Goal: Find specific page/section: Locate a particular part of the current website

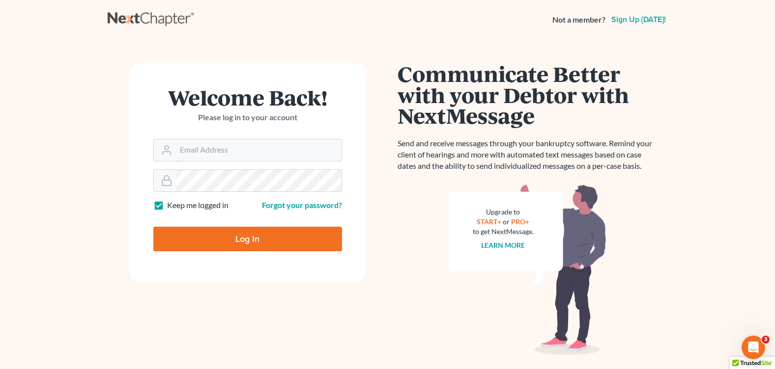
type input "[PERSON_NAME][EMAIL_ADDRESS][DOMAIN_NAME]"
click at [239, 243] on input "Log In" at bounding box center [247, 239] width 189 height 25
type input "Thinking..."
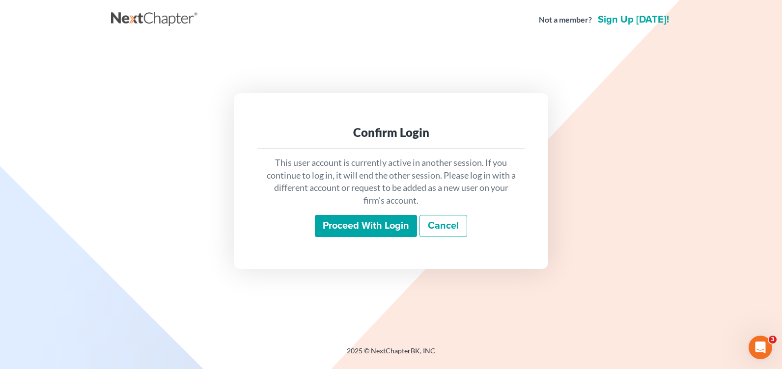
click at [352, 232] on input "Proceed with login" at bounding box center [366, 226] width 102 height 23
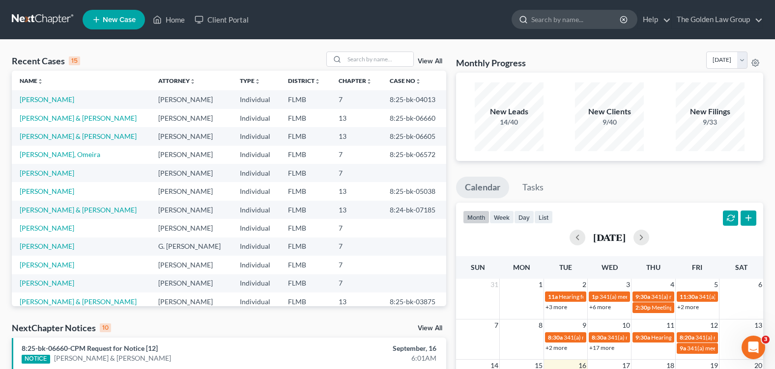
click at [546, 23] on input "search" at bounding box center [576, 19] width 90 height 18
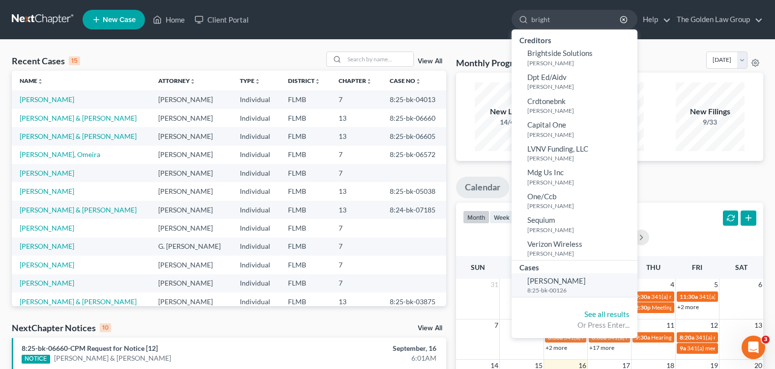
type input "bright"
click at [535, 284] on span "Bright, Bridget" at bounding box center [556, 281] width 58 height 9
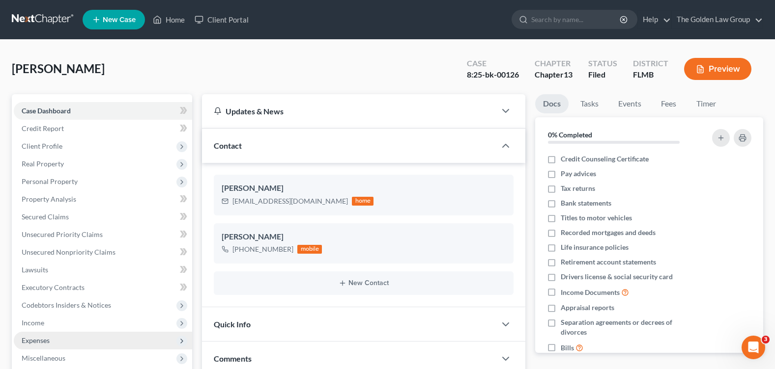
scroll to position [98, 0]
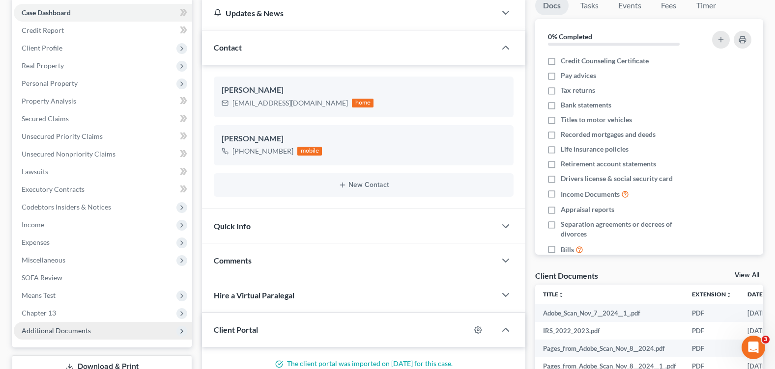
click at [65, 328] on span "Additional Documents" at bounding box center [56, 331] width 69 height 8
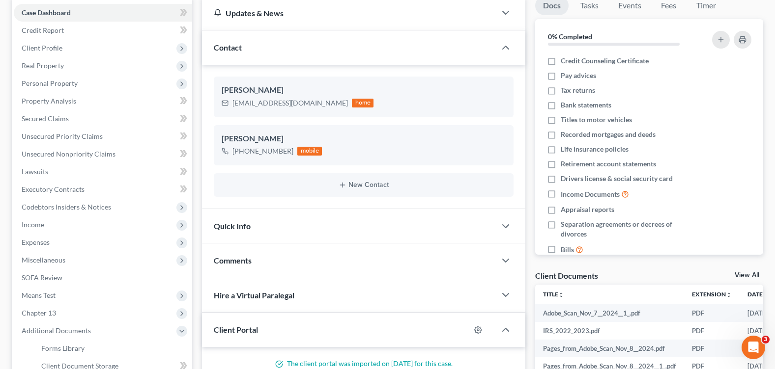
scroll to position [147, 0]
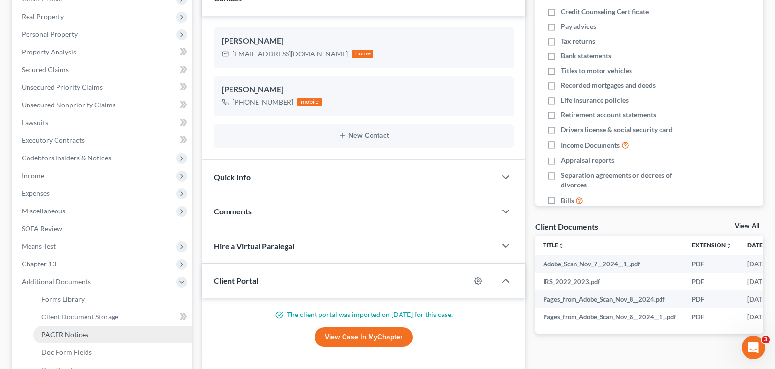
click at [83, 333] on span "PACER Notices" at bounding box center [64, 335] width 47 height 8
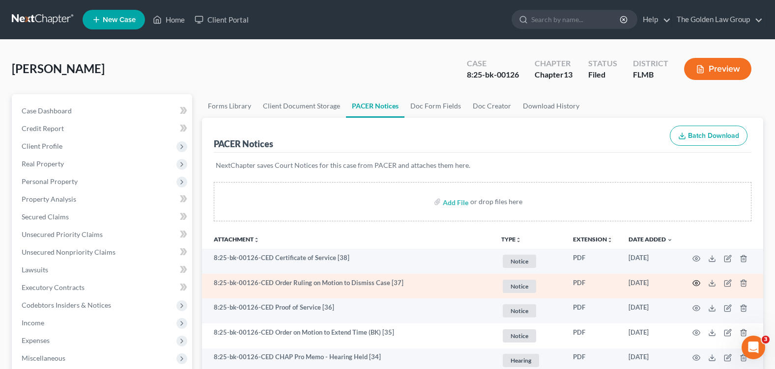
click at [693, 283] on icon "button" at bounding box center [696, 283] width 8 height 8
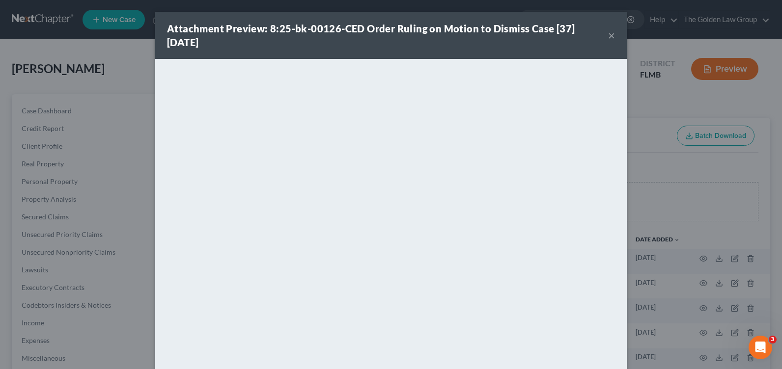
click at [608, 37] on button "×" at bounding box center [611, 35] width 7 height 12
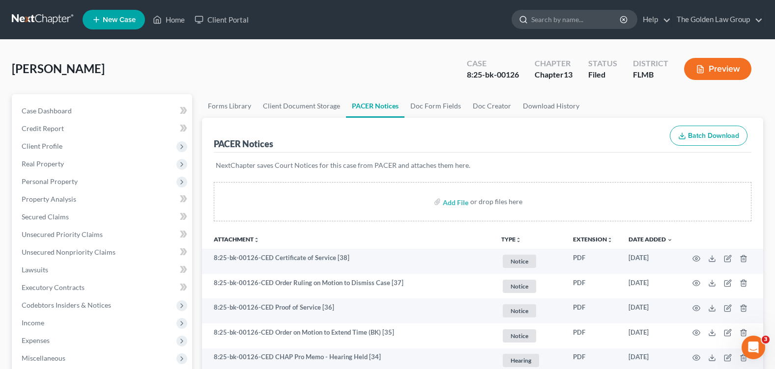
click at [542, 14] on input "search" at bounding box center [576, 19] width 90 height 18
type input "davis"
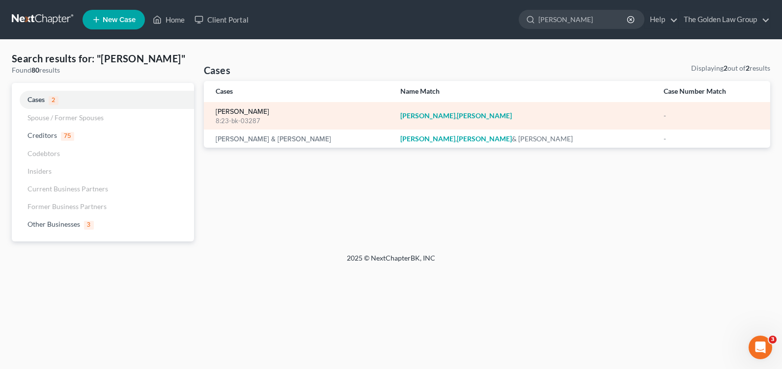
type input "davis, ke"
click at [221, 114] on link "Davis, Kevin" at bounding box center [243, 112] width 54 height 7
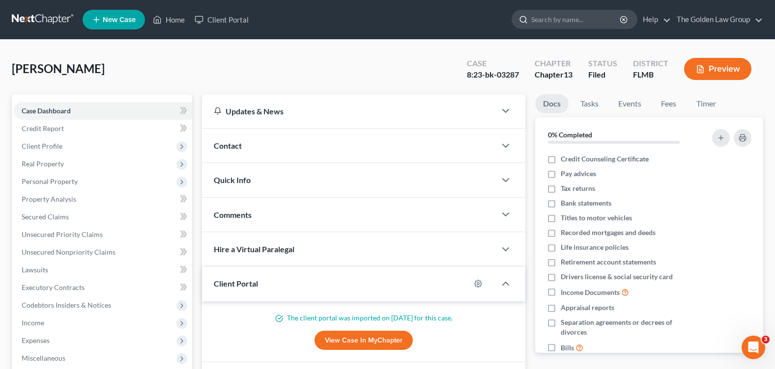
click at [592, 21] on input "search" at bounding box center [576, 19] width 90 height 18
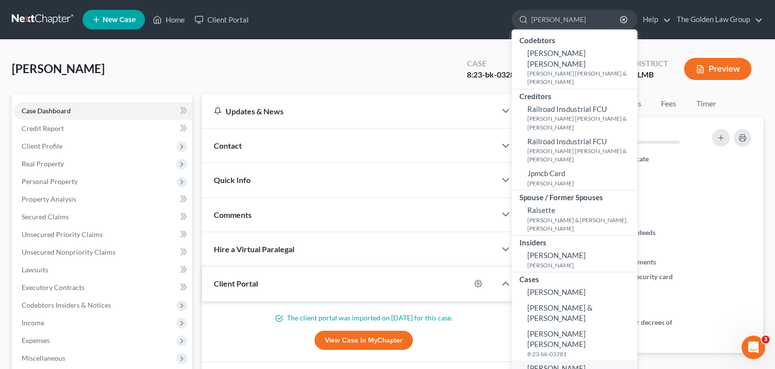
type input "ramos"
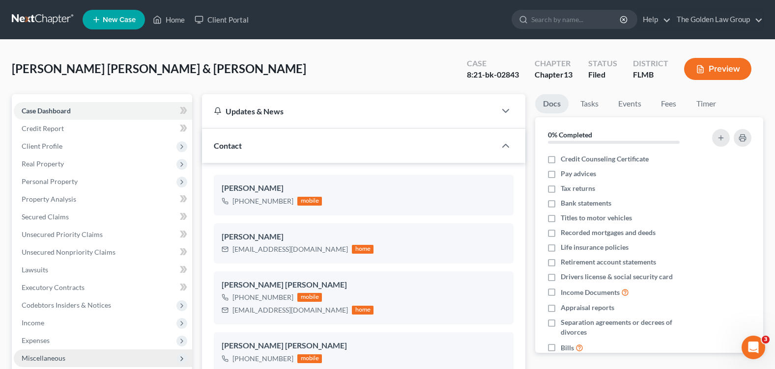
scroll to position [246, 0]
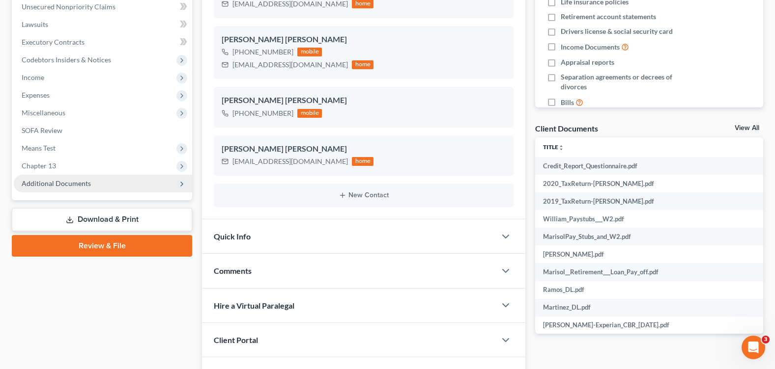
click at [52, 179] on span "Additional Documents" at bounding box center [56, 183] width 69 height 8
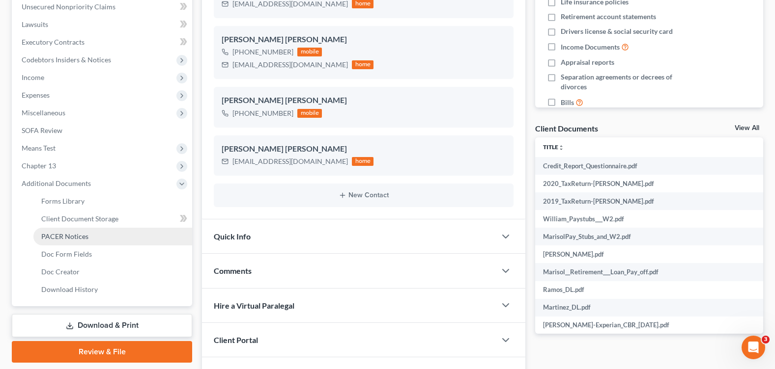
click at [101, 237] on link "PACER Notices" at bounding box center [112, 237] width 159 height 18
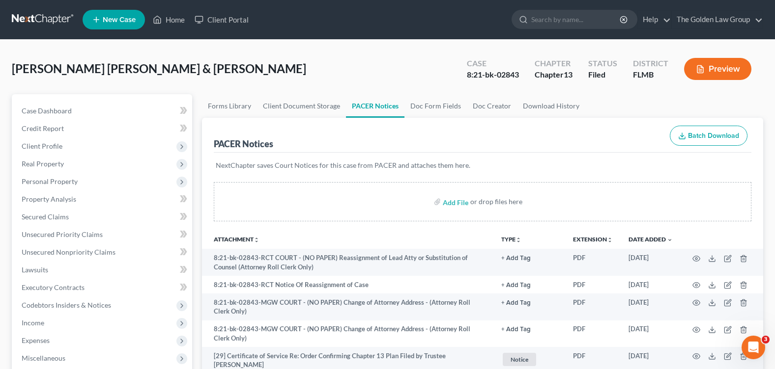
click at [320, 66] on div "Ramos Morales, William & Martinez, Marisol Upgraded Case 8:21-bk-02843 Chapter …" at bounding box center [387, 73] width 751 height 43
click at [538, 12] on input "search" at bounding box center [576, 19] width 90 height 18
type input "mann"
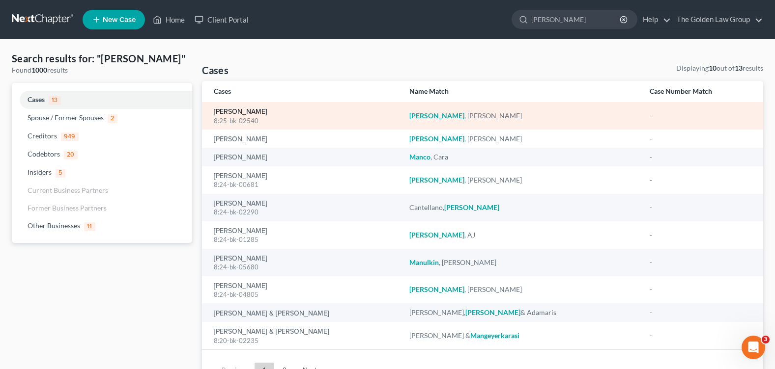
click at [243, 112] on link "Mann, Karen" at bounding box center [241, 112] width 54 height 7
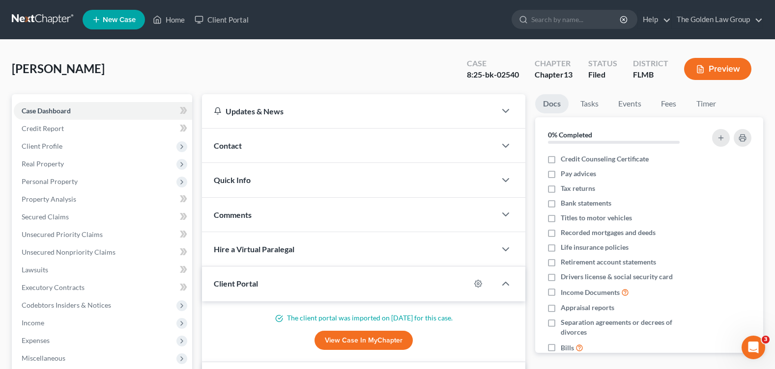
scroll to position [196, 0]
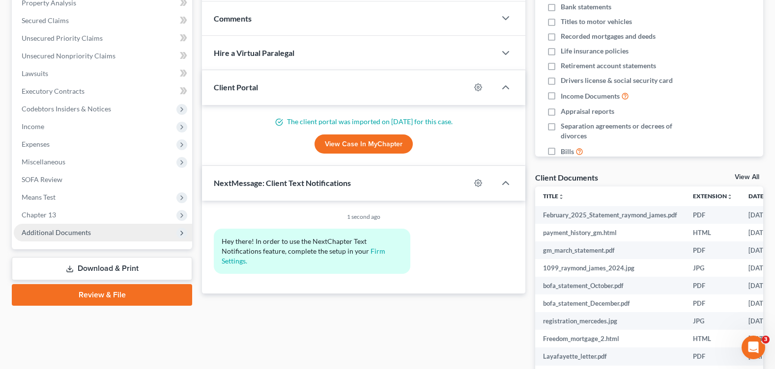
click at [68, 234] on span "Additional Documents" at bounding box center [56, 232] width 69 height 8
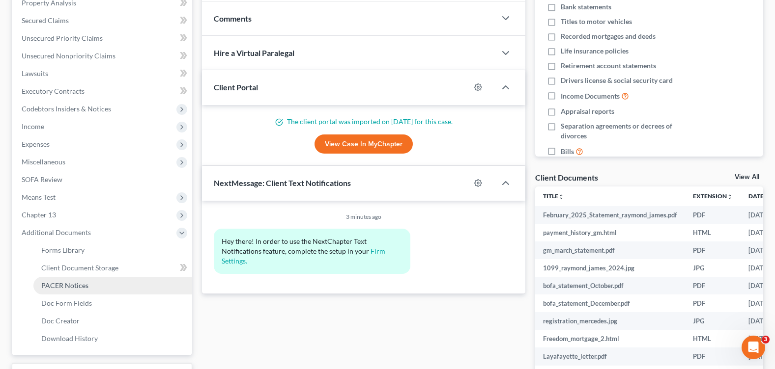
click at [79, 286] on span "PACER Notices" at bounding box center [64, 285] width 47 height 8
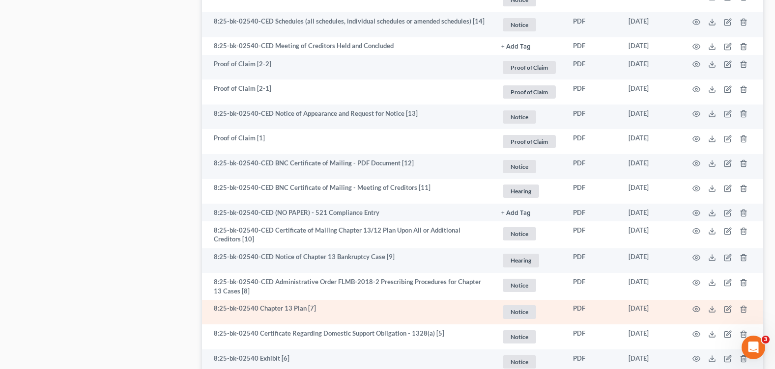
scroll to position [737, 0]
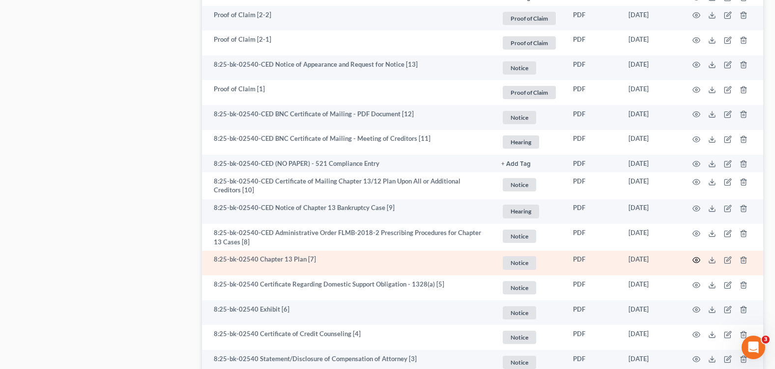
click at [694, 259] on icon "button" at bounding box center [696, 260] width 8 height 8
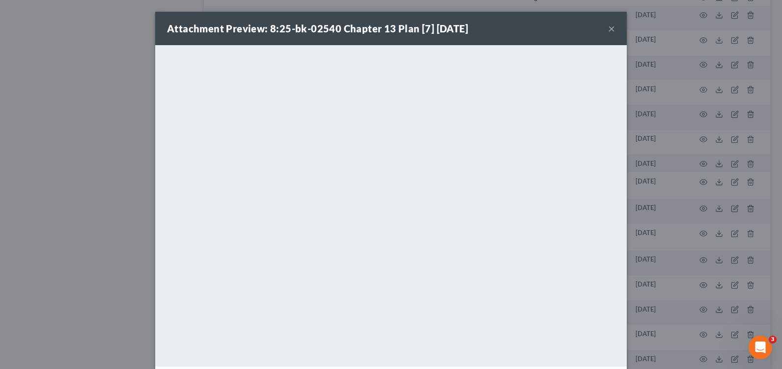
click at [608, 30] on button "×" at bounding box center [611, 29] width 7 height 12
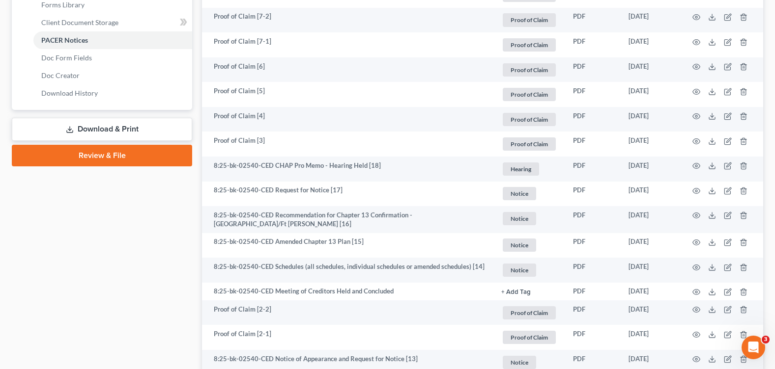
scroll to position [246, 0]
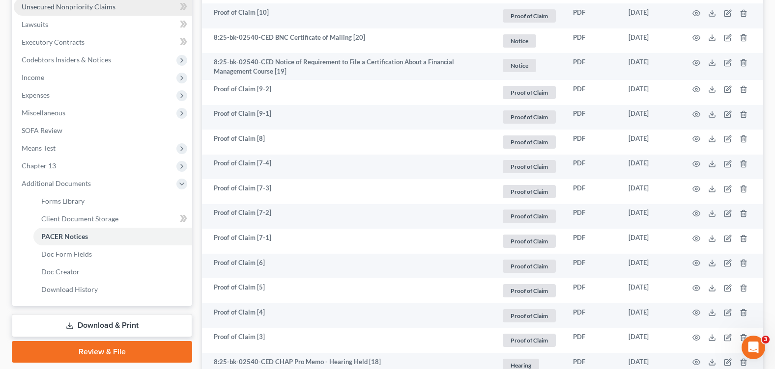
click at [78, 9] on span "Unsecured Nonpriority Claims" at bounding box center [69, 6] width 94 height 8
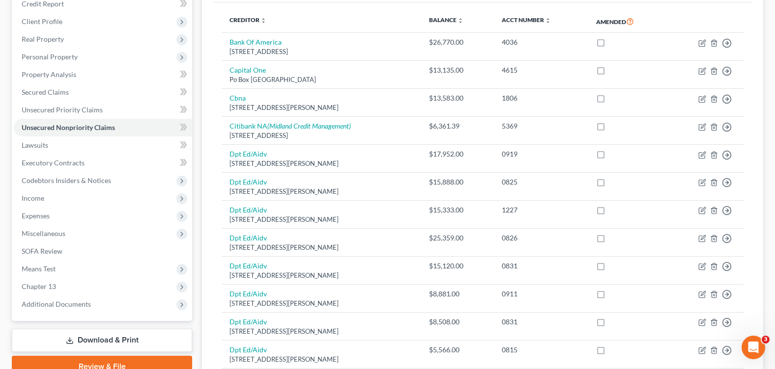
scroll to position [223, 0]
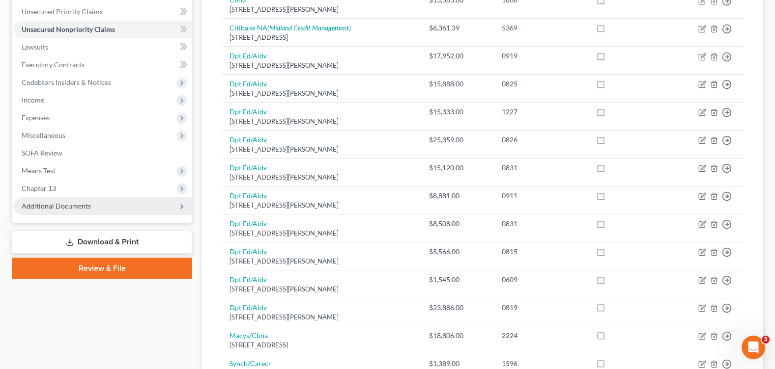
click at [62, 213] on span "Additional Documents" at bounding box center [103, 206] width 178 height 18
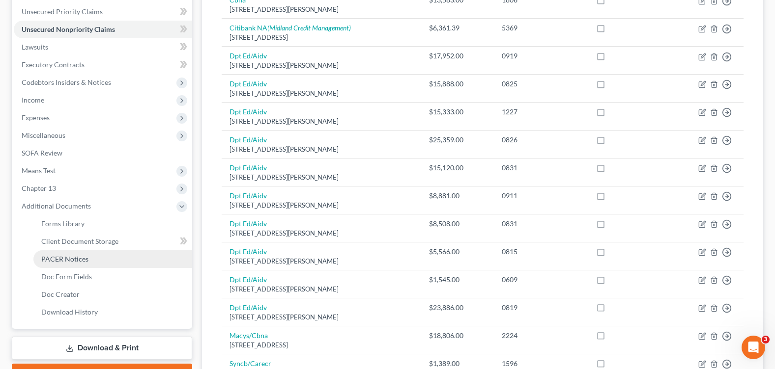
click at [66, 262] on span "PACER Notices" at bounding box center [64, 259] width 47 height 8
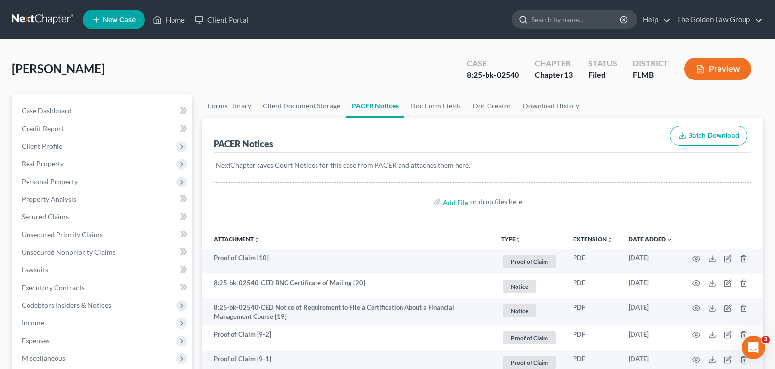
click at [556, 16] on input "search" at bounding box center [576, 19] width 90 height 18
type input "pons"
